Goal: Check status

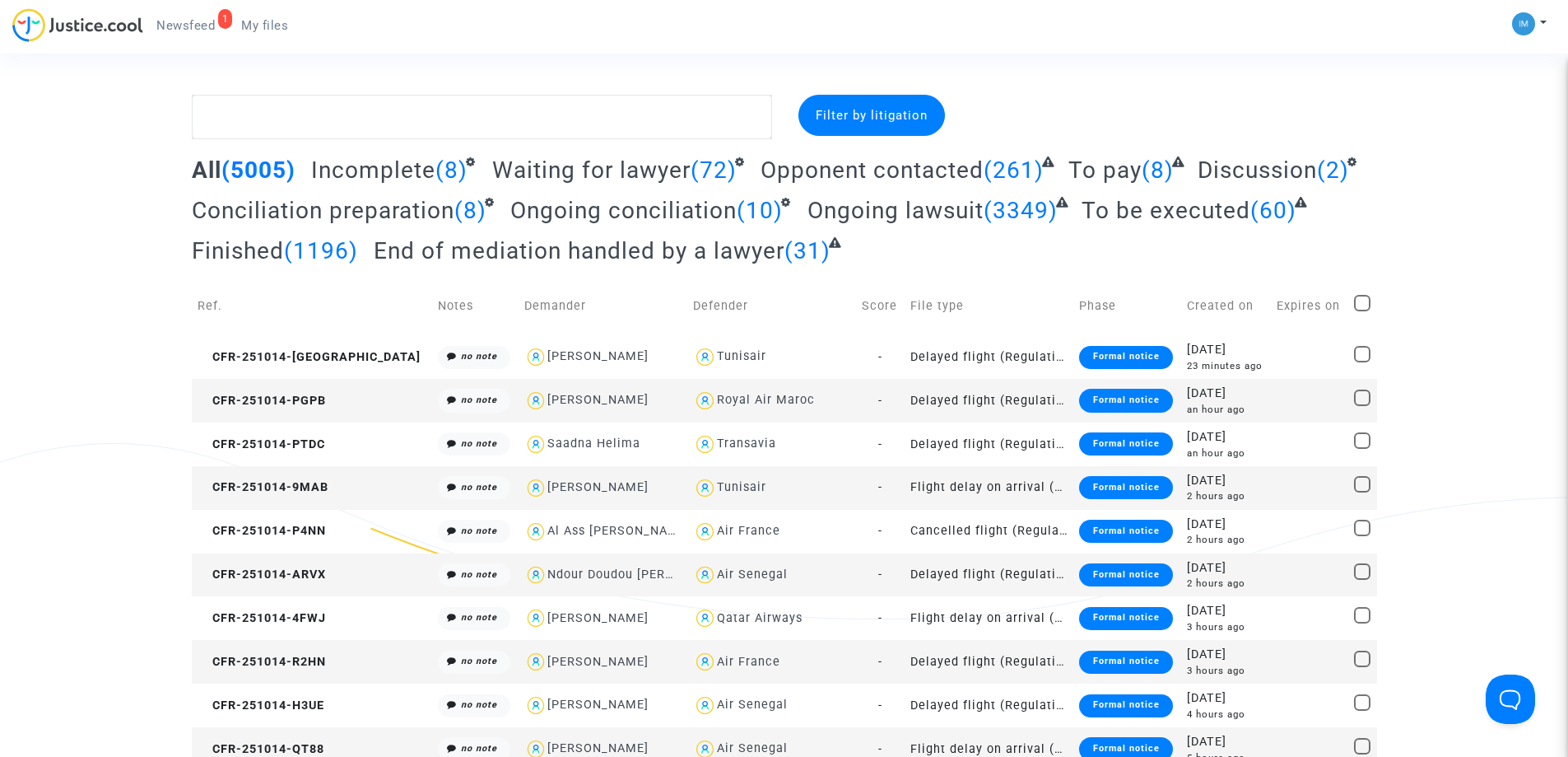
click at [1150, 212] on span "To be executed" at bounding box center [1166, 210] width 169 height 27
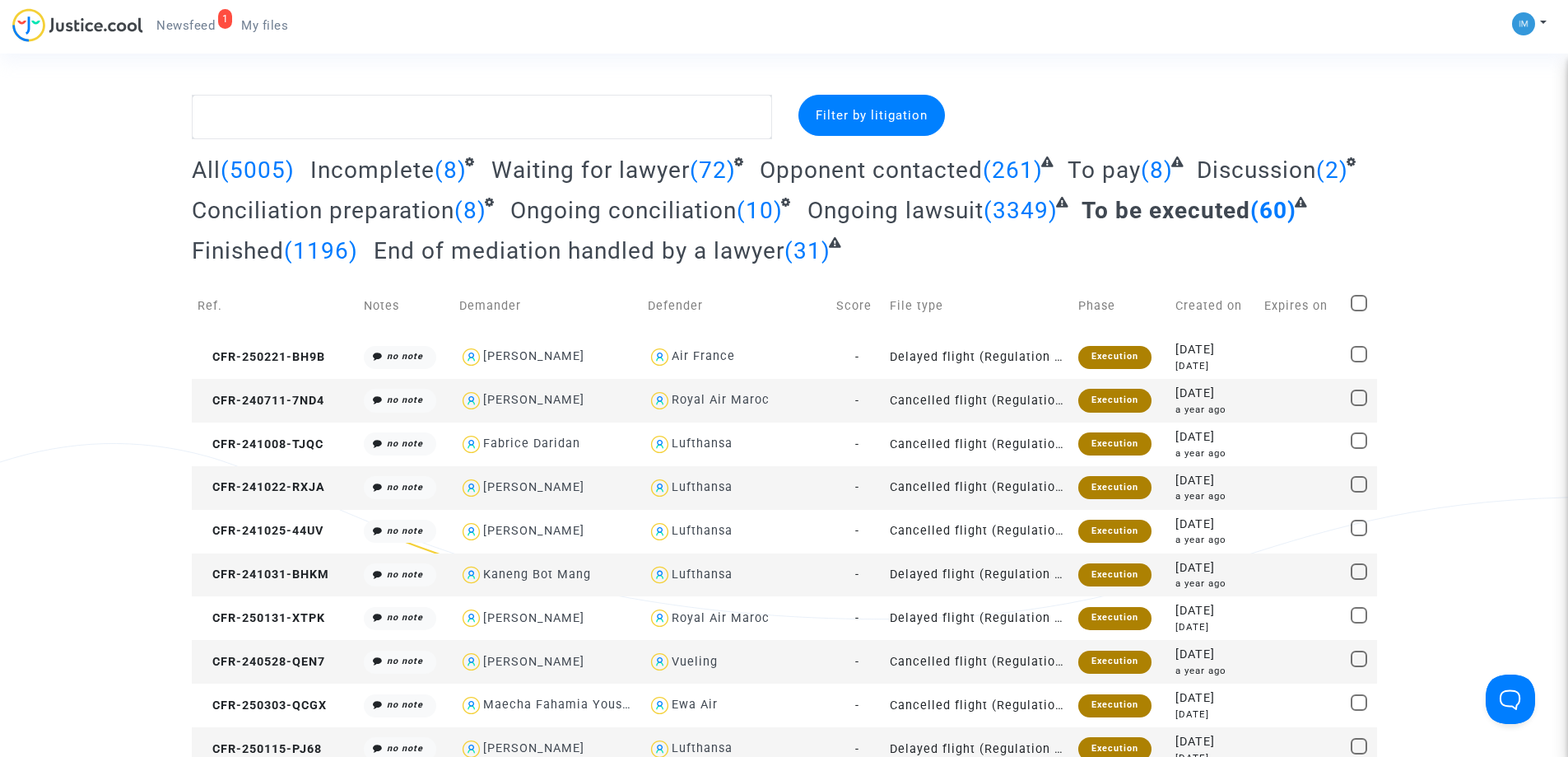
click at [1092, 170] on span "To pay" at bounding box center [1104, 170] width 73 height 27
click at [810, 396] on div "Royal Air Maroc" at bounding box center [735, 401] width 177 height 24
type textarea "@"Royal Air Maroc""
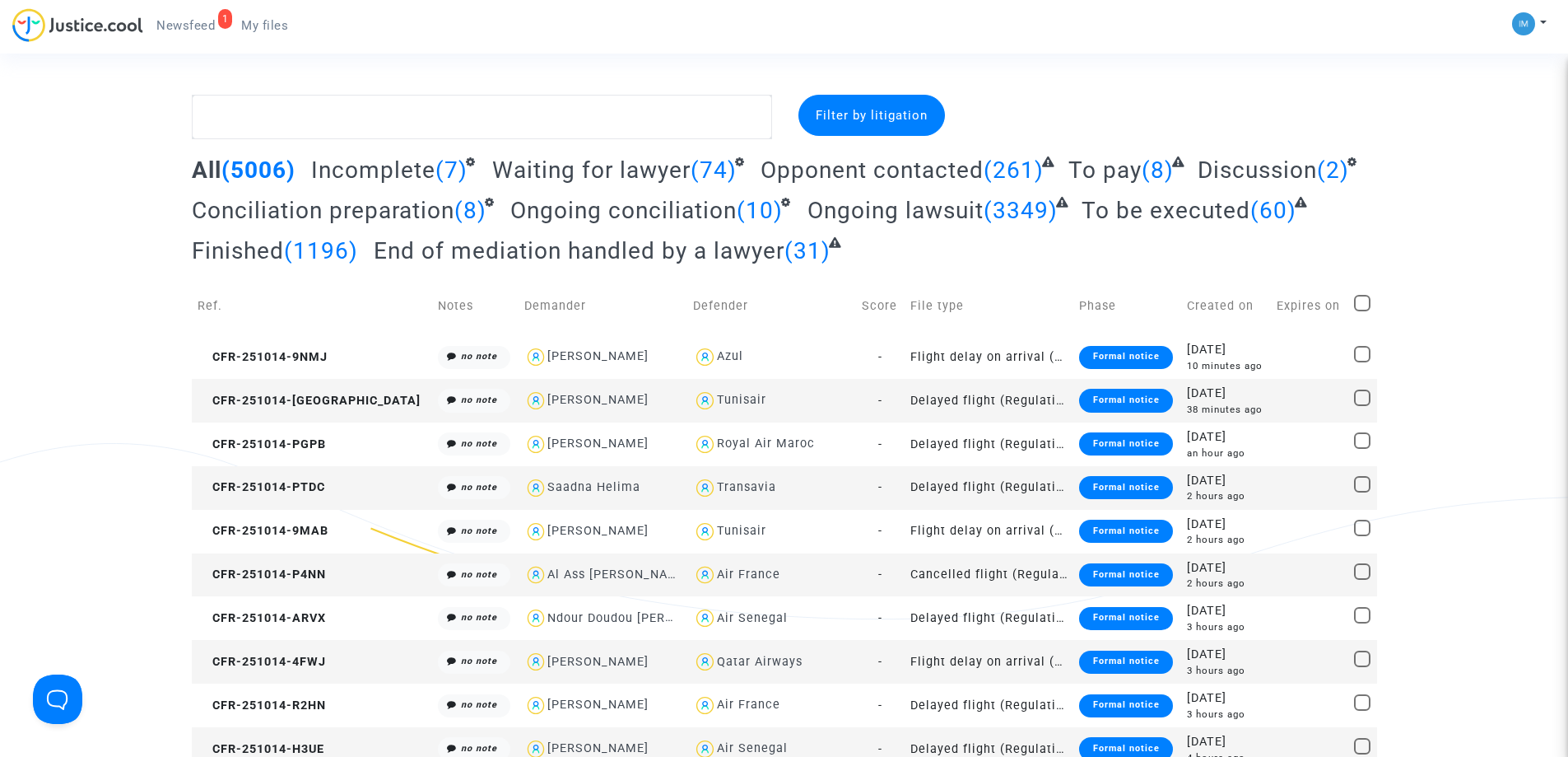
click at [1206, 221] on span "To be executed" at bounding box center [1166, 210] width 169 height 27
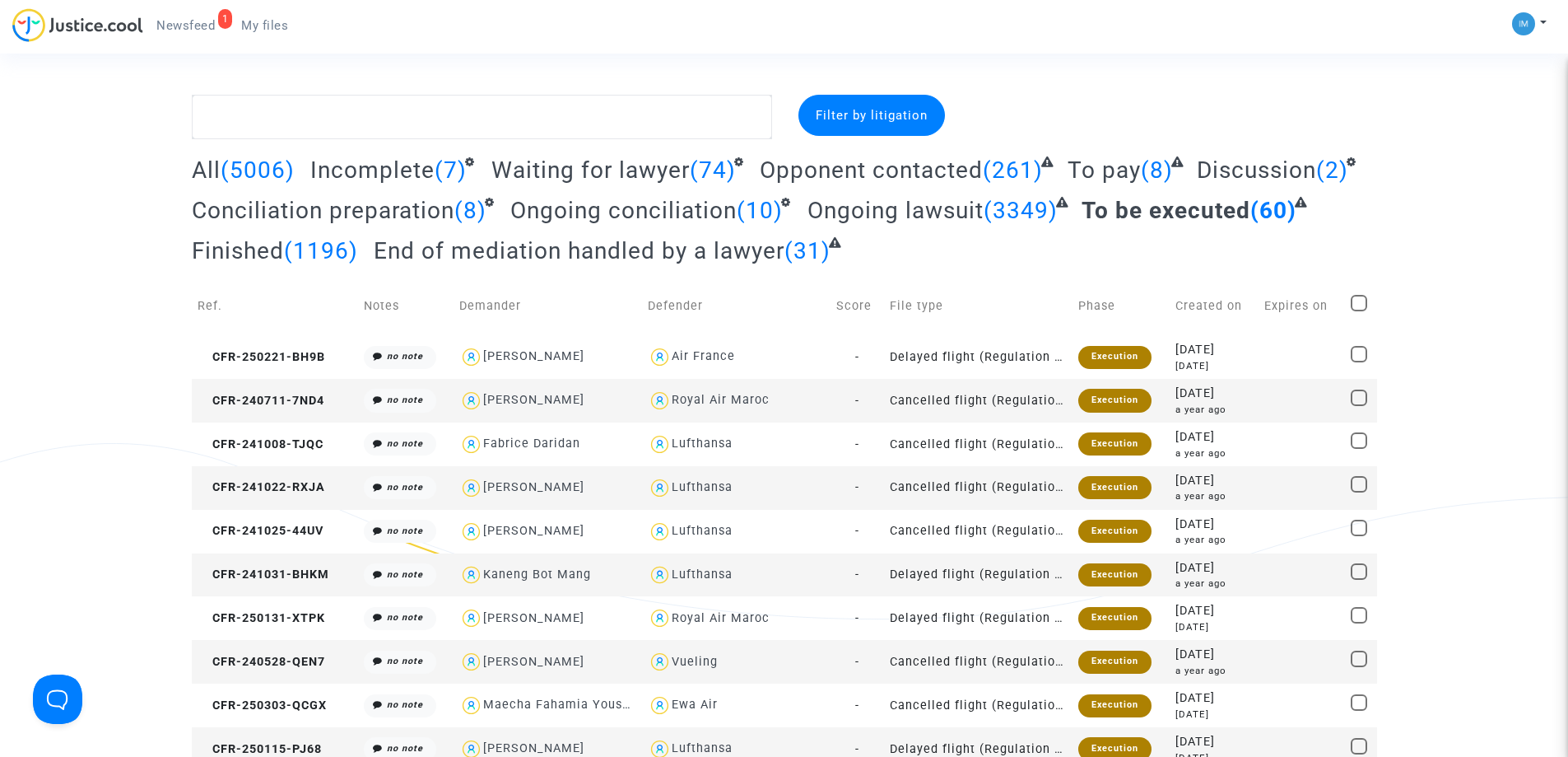
click at [1105, 390] on div "Execution" at bounding box center [1115, 400] width 73 height 23
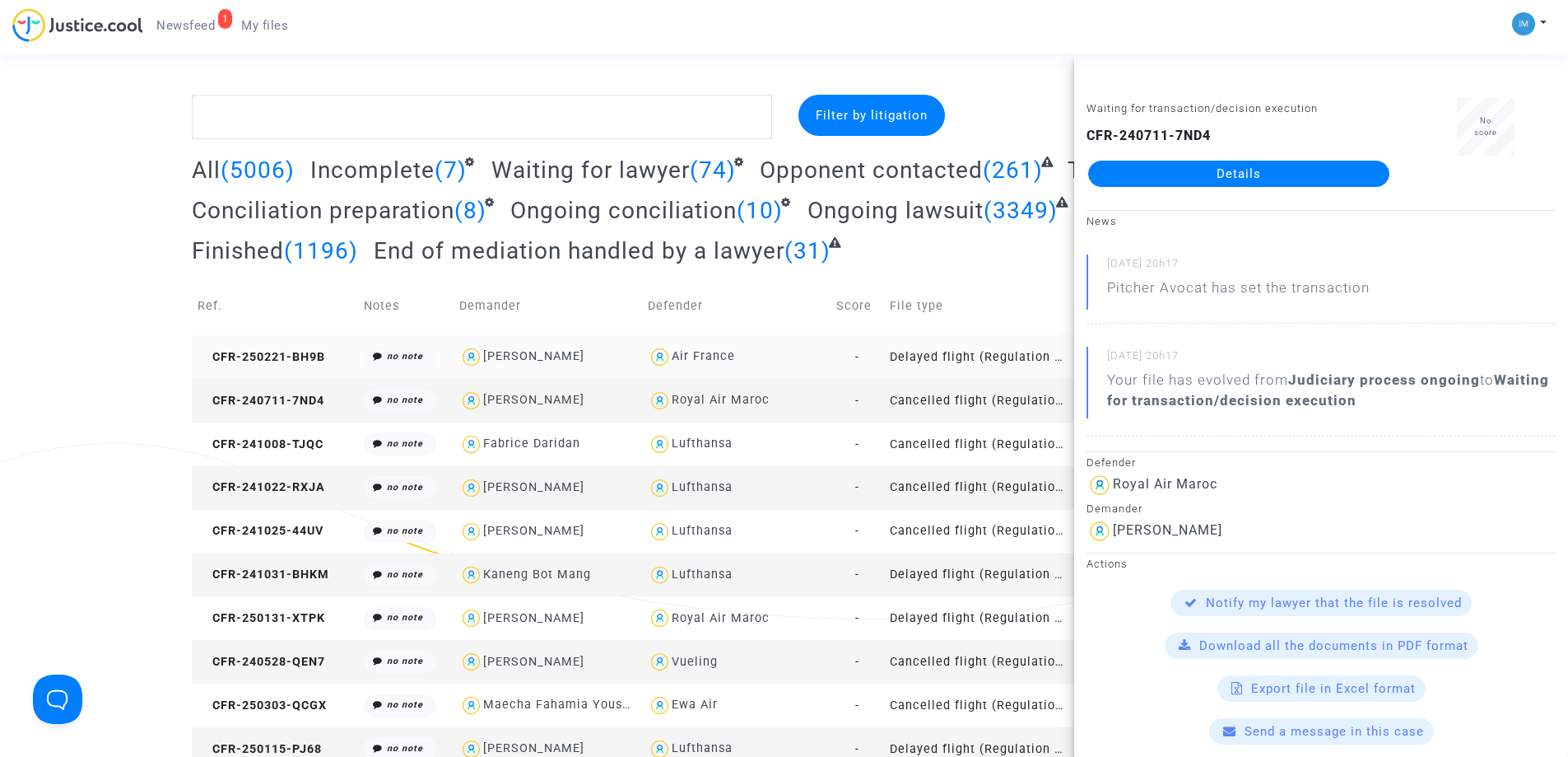
click at [1019, 355] on td "Delayed flight (Regulation EC 261/2004)" at bounding box center [978, 356] width 189 height 44
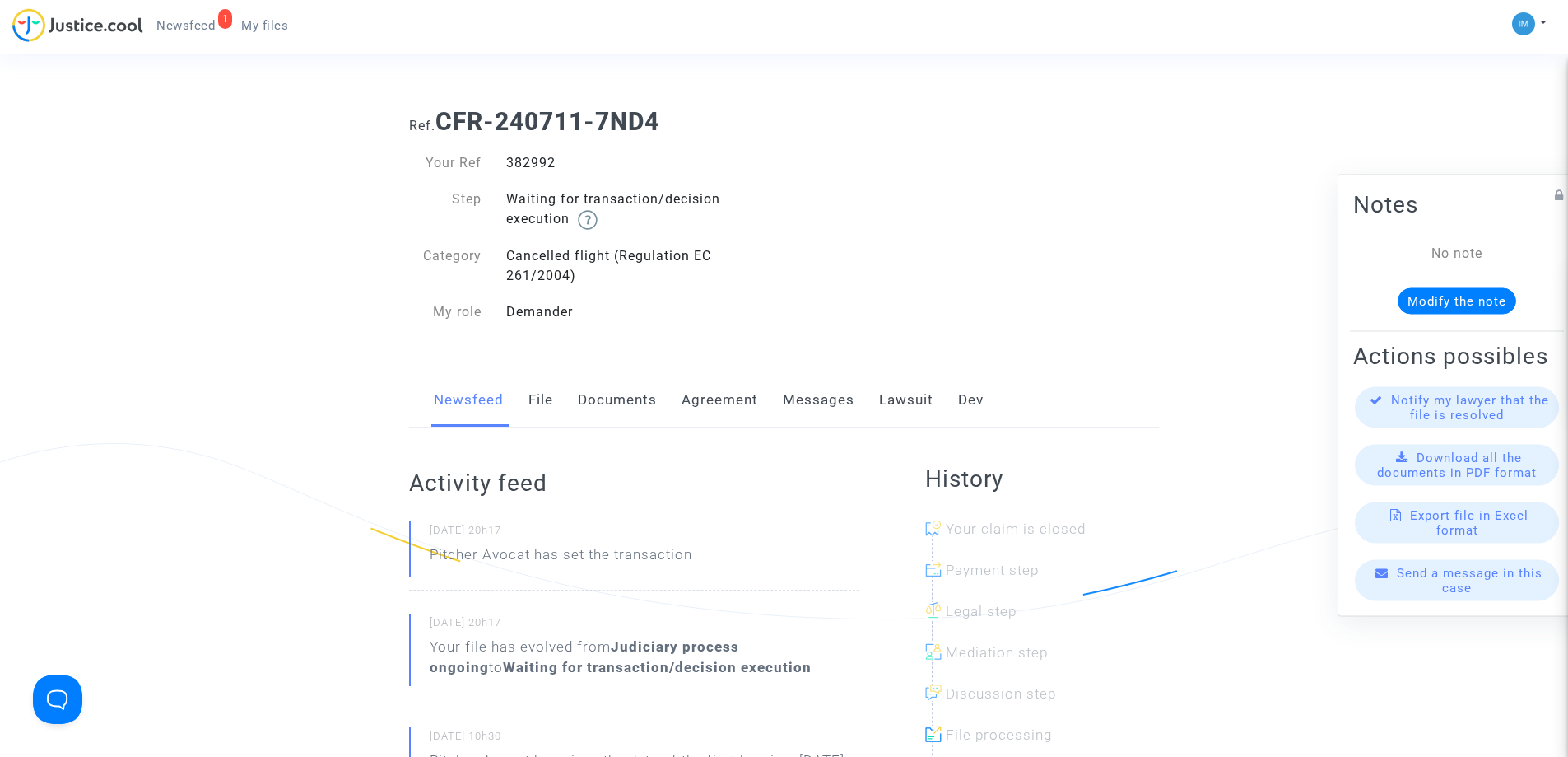
click at [886, 409] on link "Lawsuit" at bounding box center [906, 401] width 55 height 55
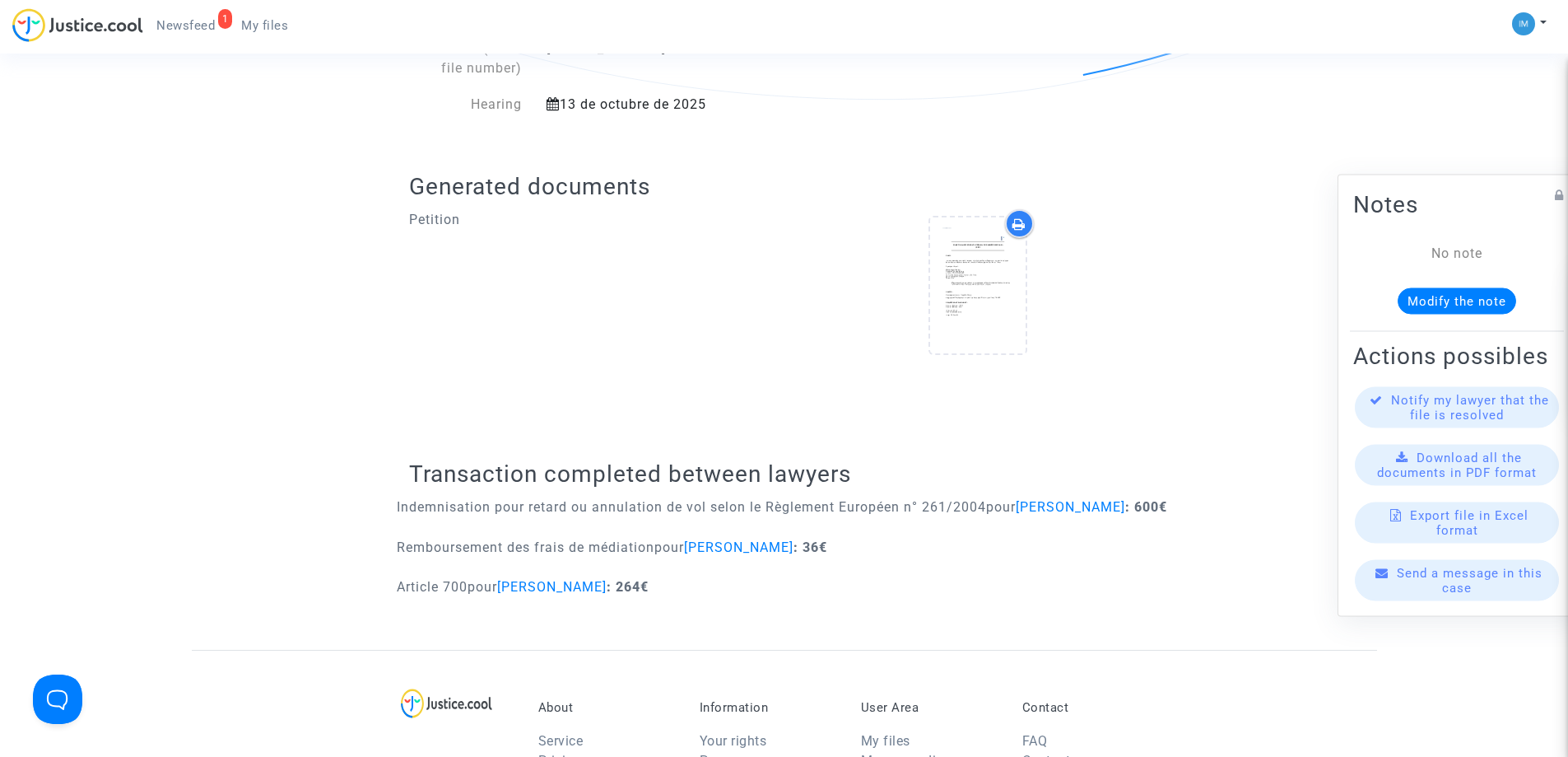
scroll to position [572, 0]
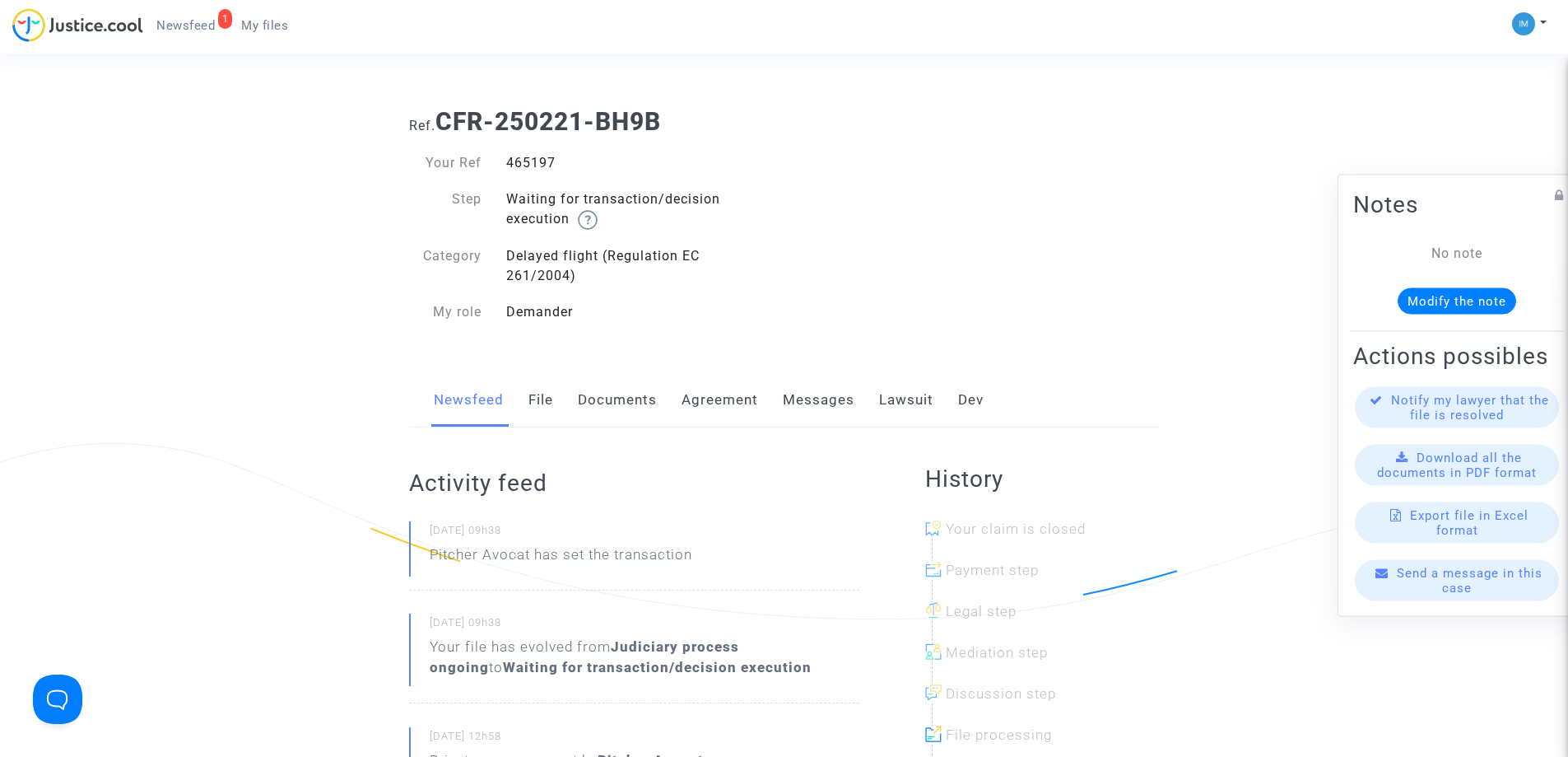
click at [914, 401] on link "Lawsuit" at bounding box center [906, 401] width 55 height 55
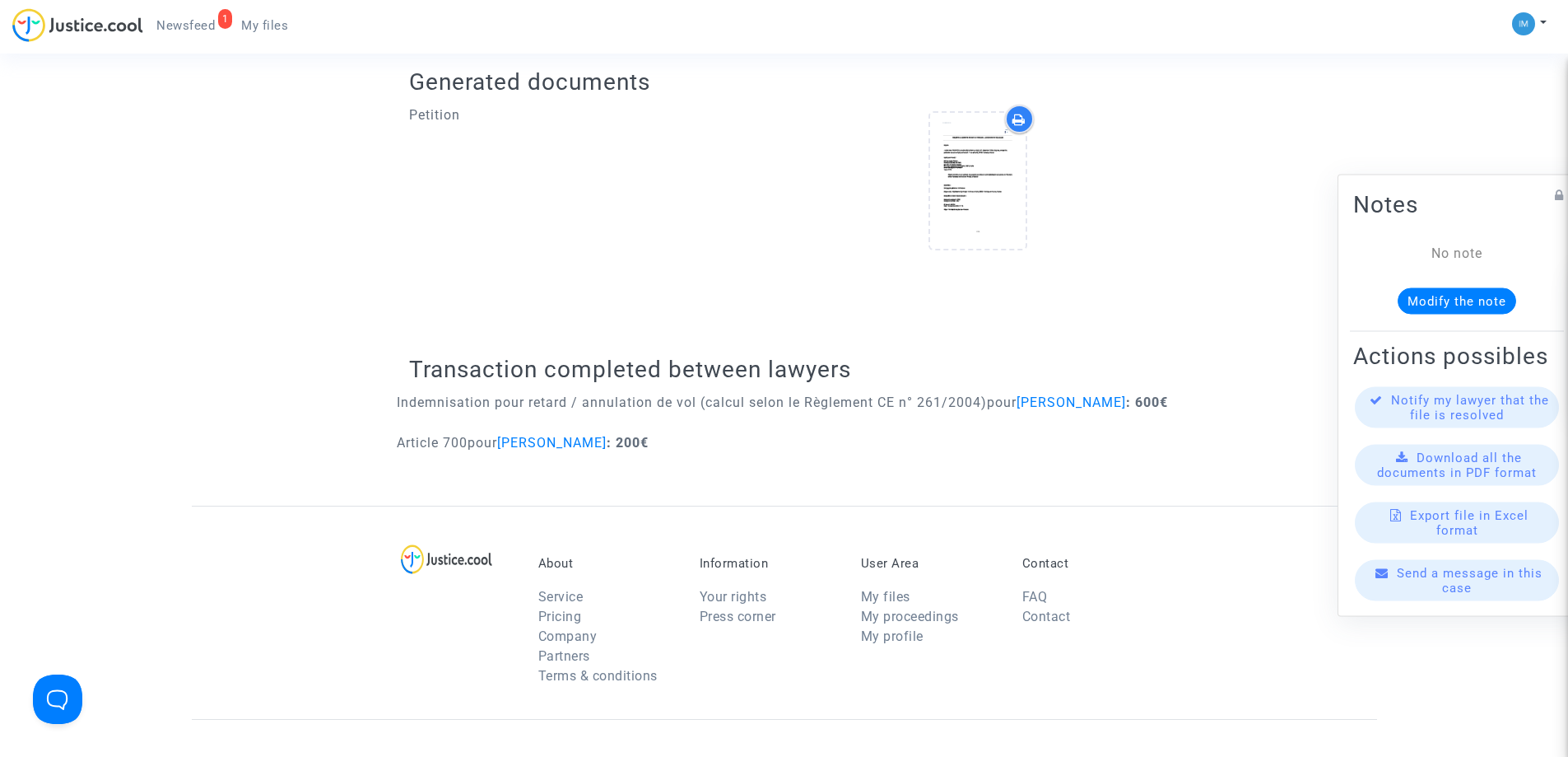
scroll to position [625, 0]
